Goal: Transaction & Acquisition: Purchase product/service

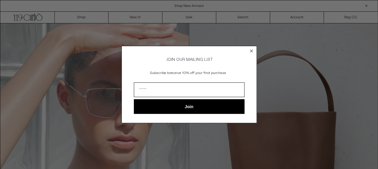
click at [251, 51] on circle "Close dialog" at bounding box center [251, 51] width 6 height 6
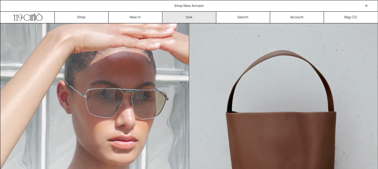
click at [187, 20] on link "Sale" at bounding box center [189, 17] width 54 height 11
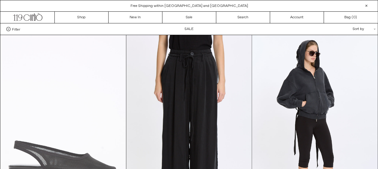
click at [115, 144] on at bounding box center [63, 129] width 125 height 188
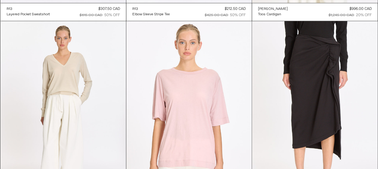
scroll to position [4140, 0]
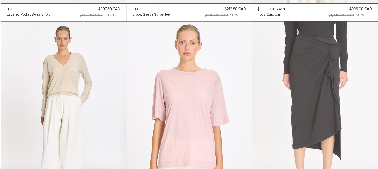
click at [312, 68] on at bounding box center [314, 116] width 125 height 188
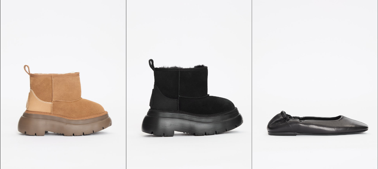
scroll to position [8142, 0]
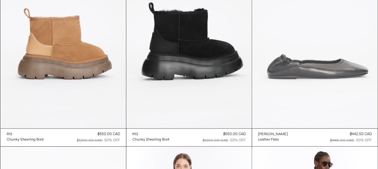
click at [303, 80] on at bounding box center [314, 35] width 125 height 188
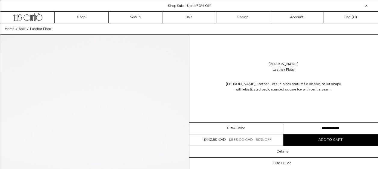
click at [297, 124] on select "**********" at bounding box center [330, 129] width 94 height 12
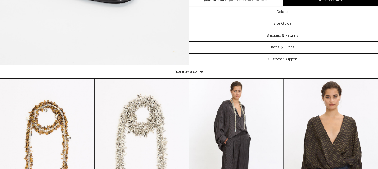
scroll to position [1148, 0]
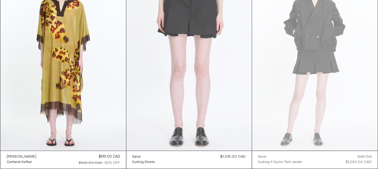
scroll to position [5024, 0]
click at [175, 80] on at bounding box center [188, 57] width 125 height 188
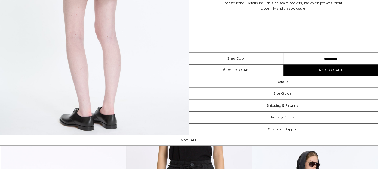
scroll to position [613, 0]
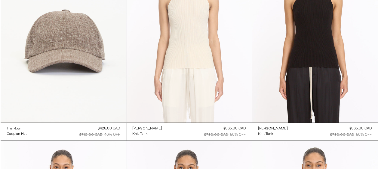
scroll to position [3404, 0]
